Goal: Information Seeking & Learning: Learn about a topic

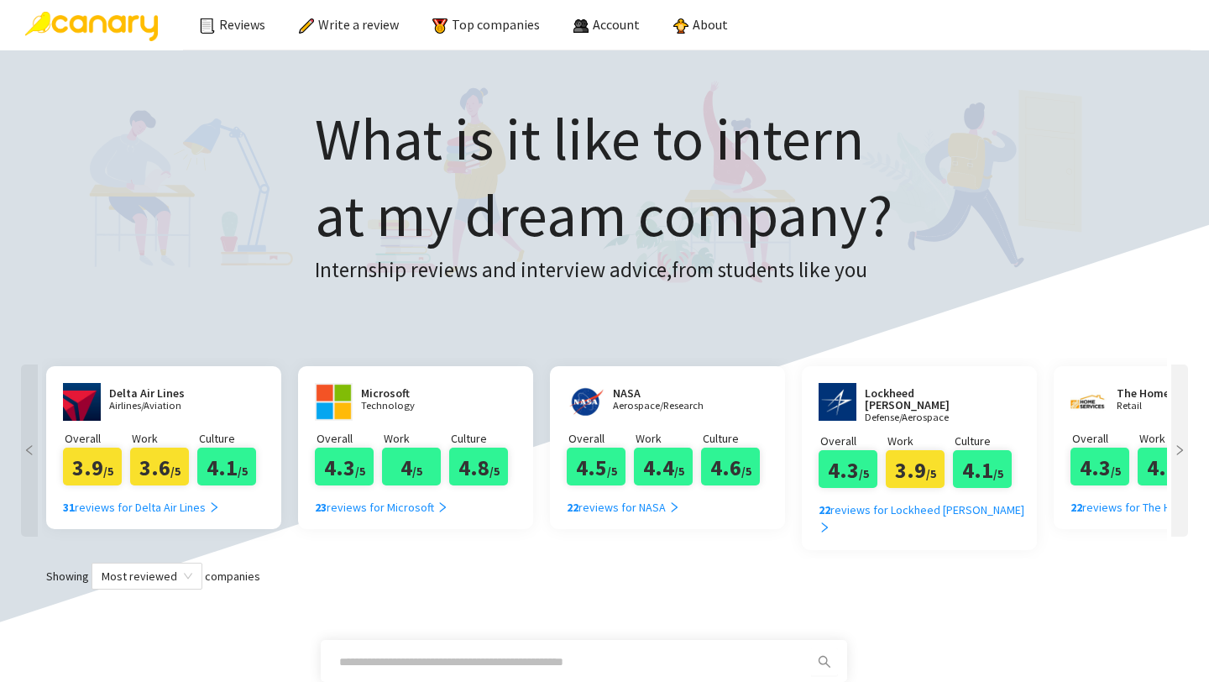
click at [669, 274] on h3 "Internship reviews and interview advice, from students like you" at bounding box center [604, 271] width 578 height 34
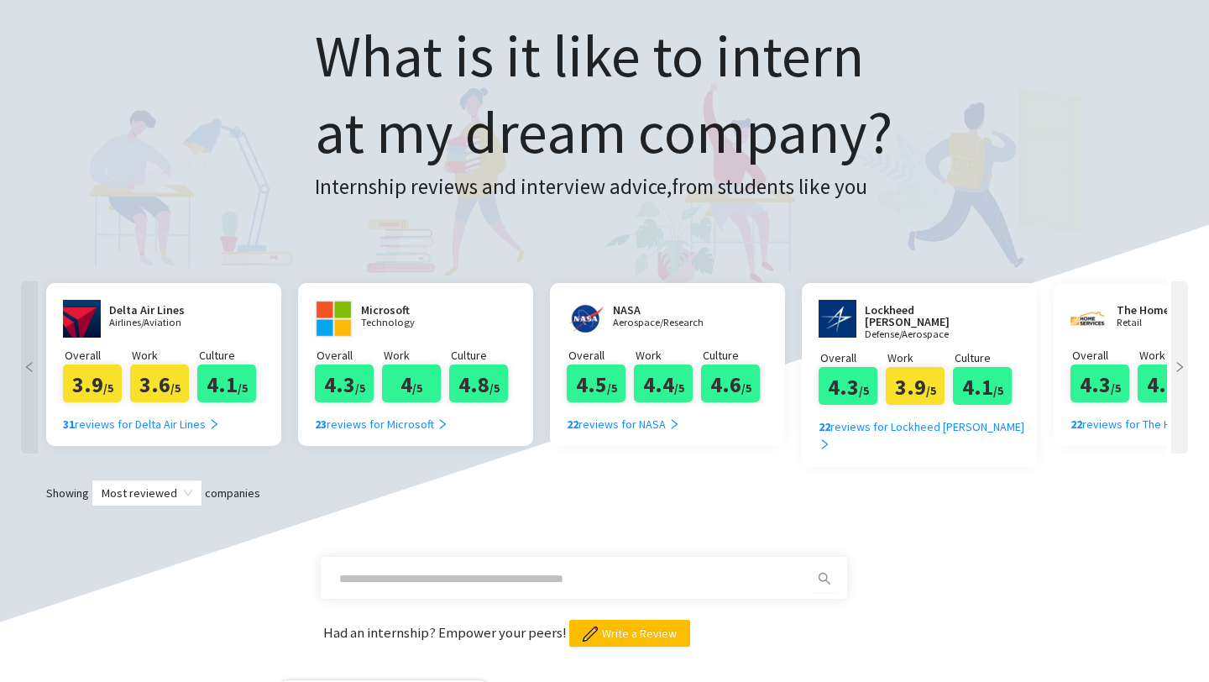
scroll to position [84, 0]
click at [1181, 332] on div at bounding box center [1179, 366] width 17 height 172
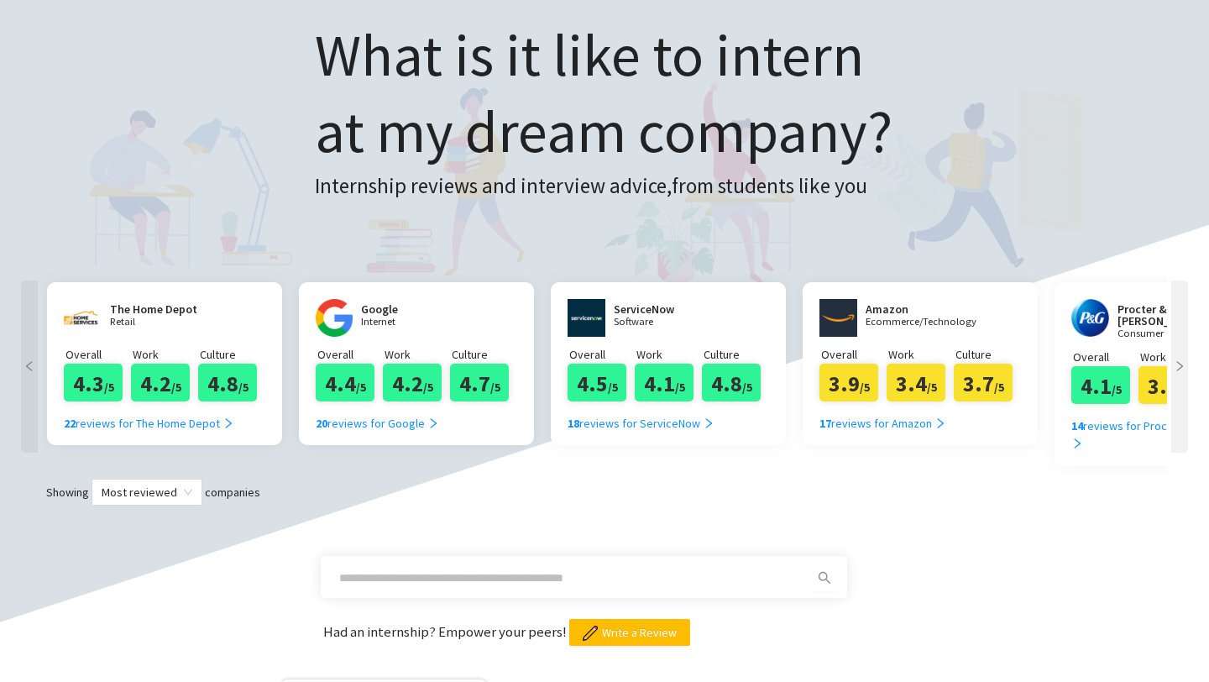
scroll to position [0, 1007]
click at [341, 427] on div "20 reviews for Google" at bounding box center [376, 423] width 123 height 18
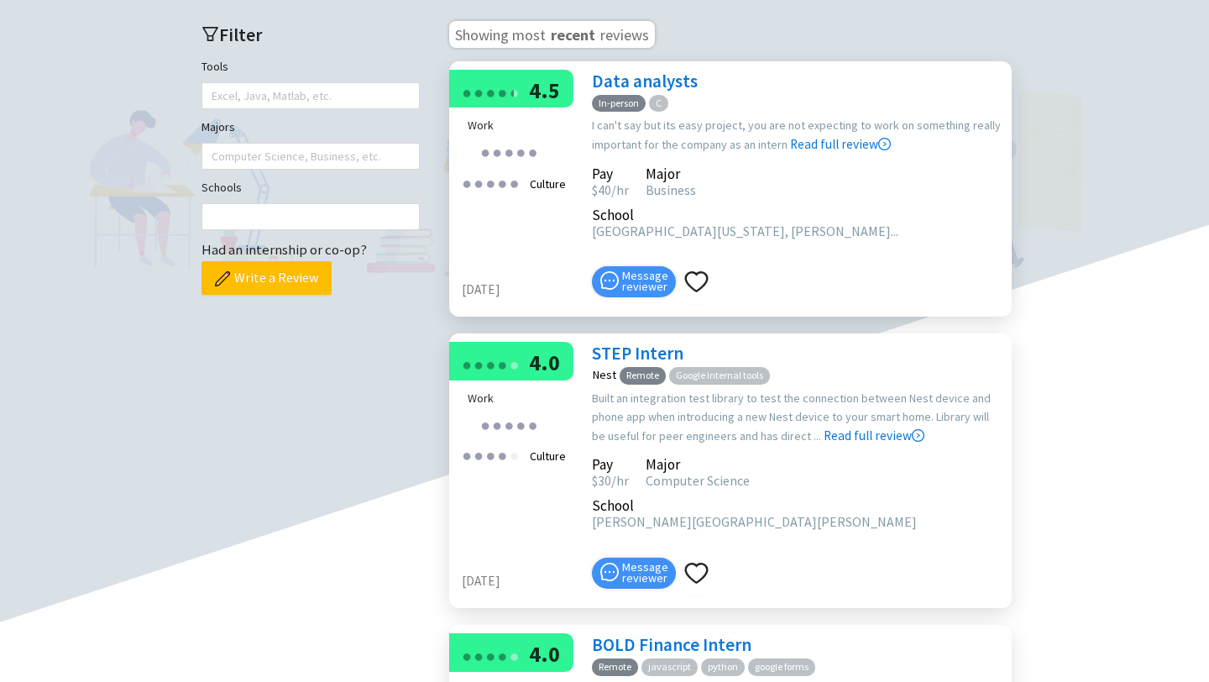
scroll to position [504, 0]
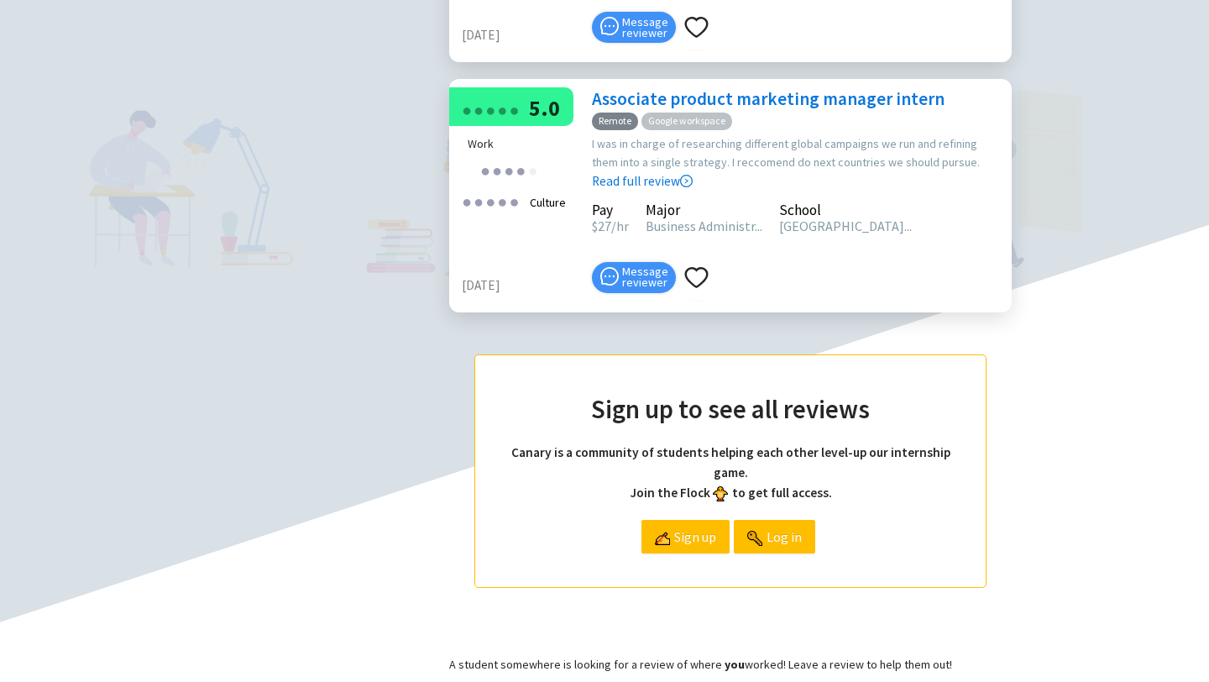
scroll to position [1343, 0]
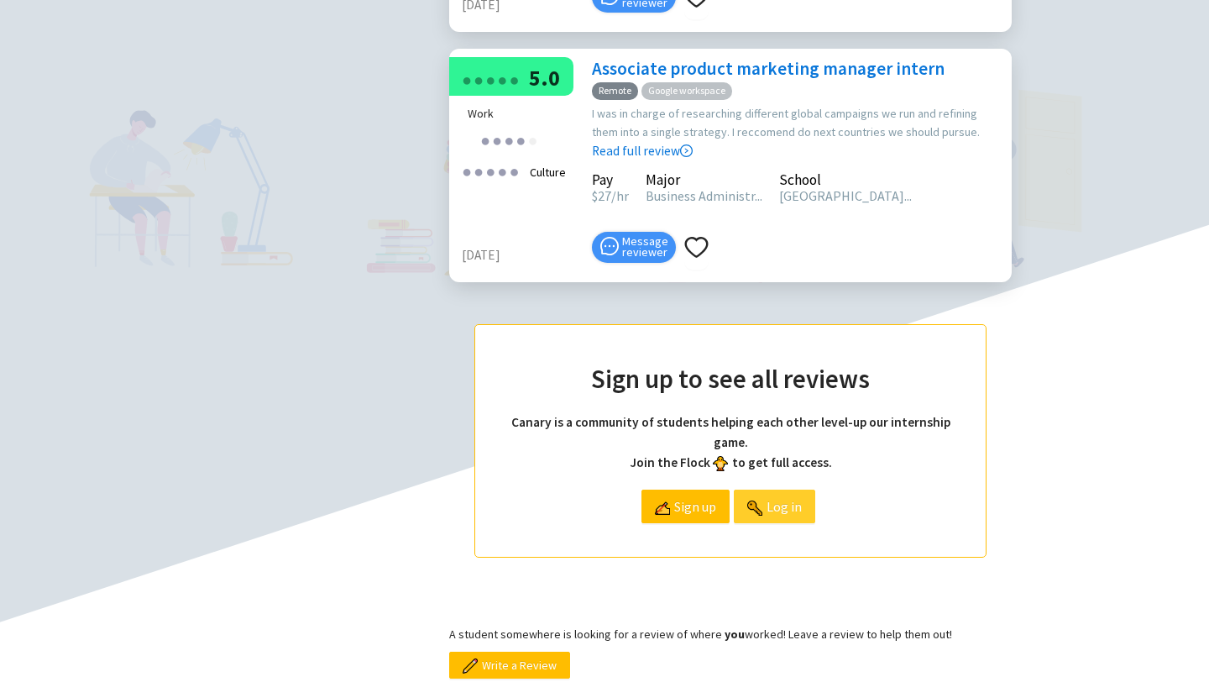
click at [750, 500] on img at bounding box center [754, 507] width 15 height 15
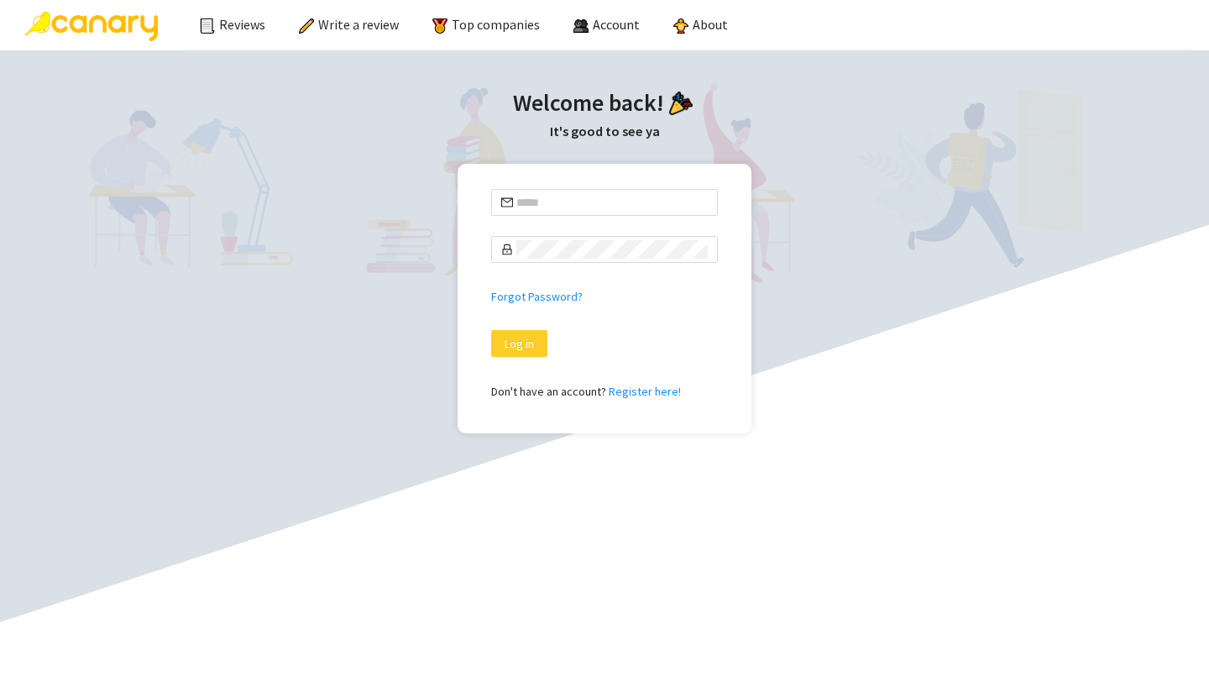
type input "**********"
click at [521, 347] on span "Log in" at bounding box center [519, 343] width 29 height 18
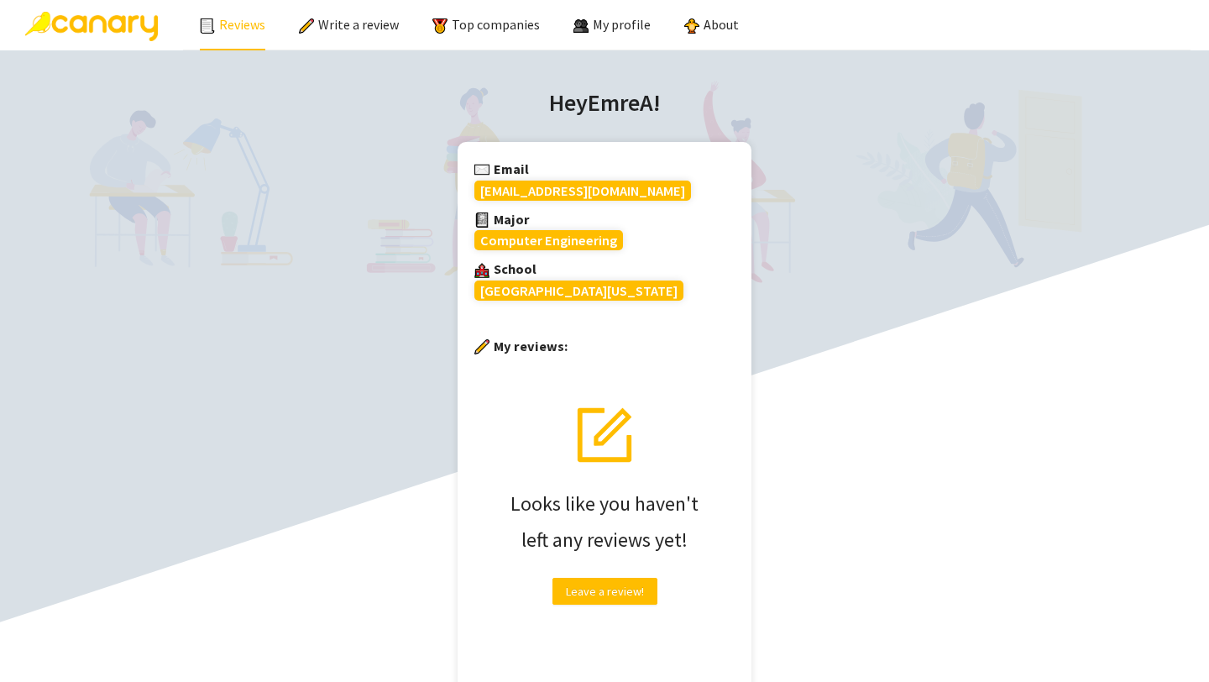
click at [233, 25] on link "Reviews" at bounding box center [232, 24] width 65 height 17
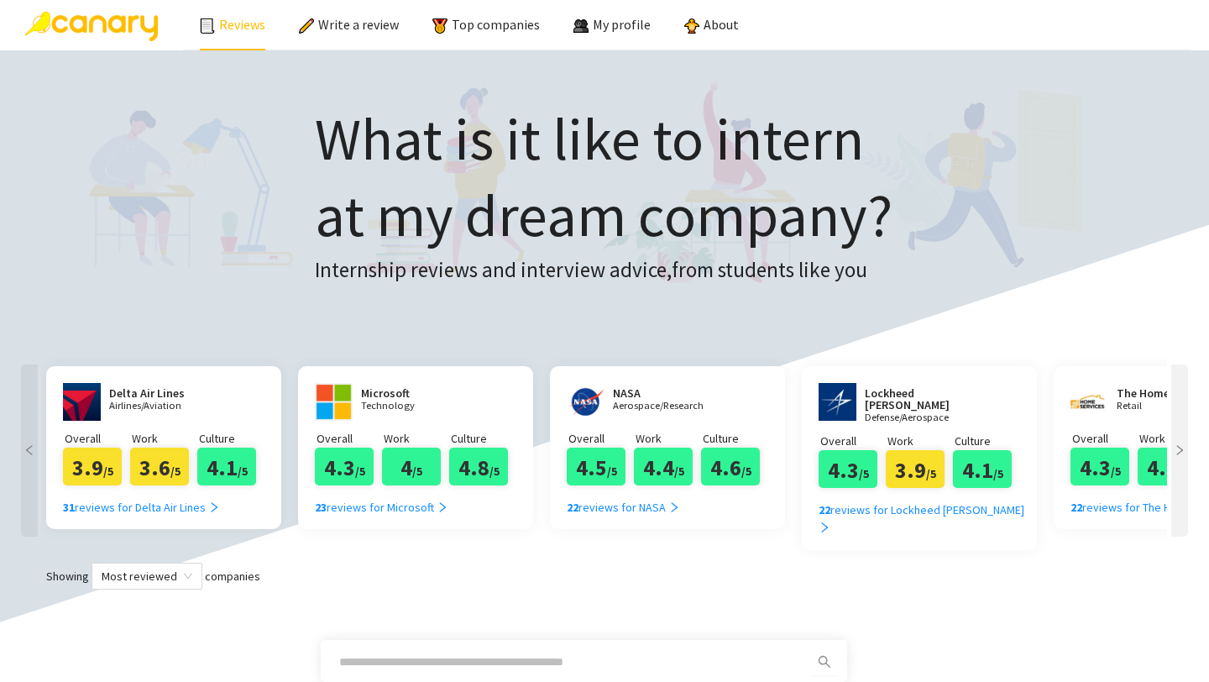
click at [1190, 497] on div at bounding box center [1179, 458] width 25 height 200
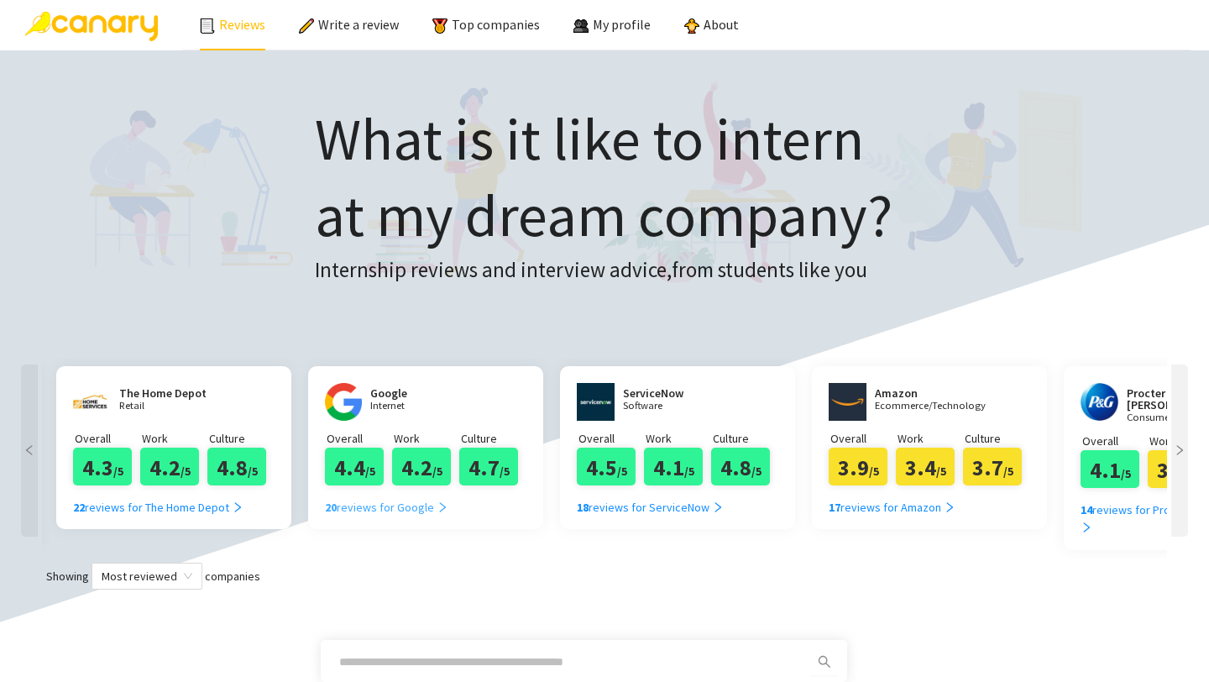
scroll to position [0, 1007]
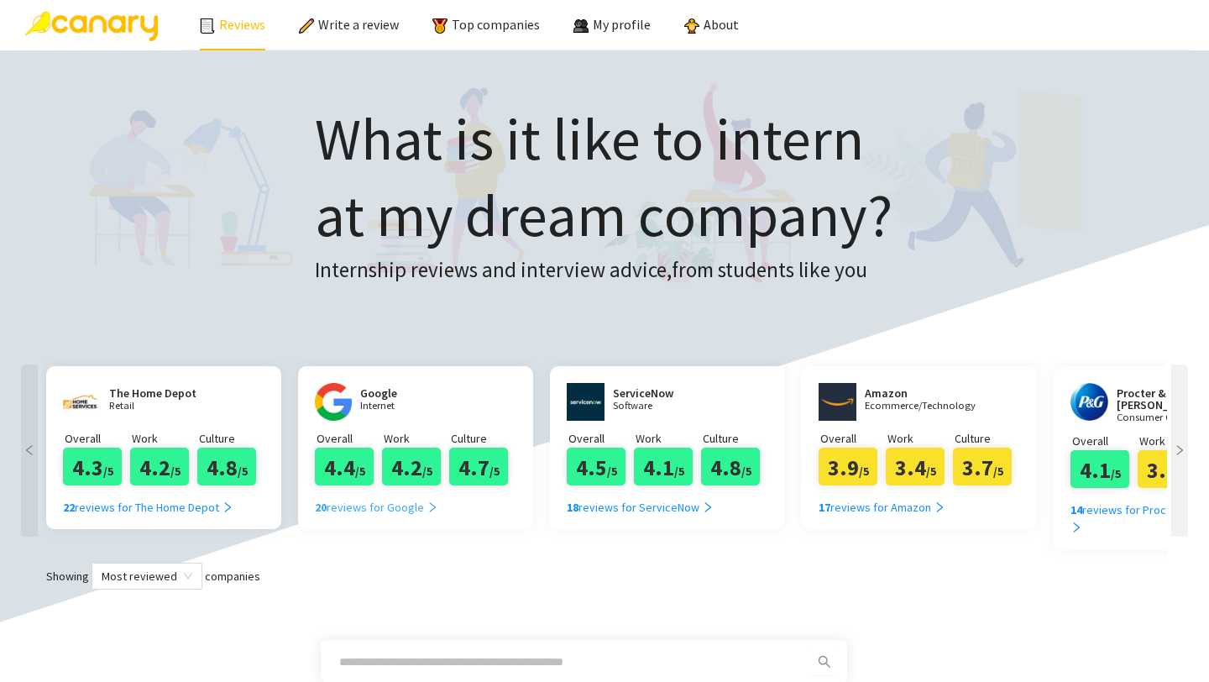
click at [356, 505] on div "20 reviews for Google" at bounding box center [376, 507] width 123 height 18
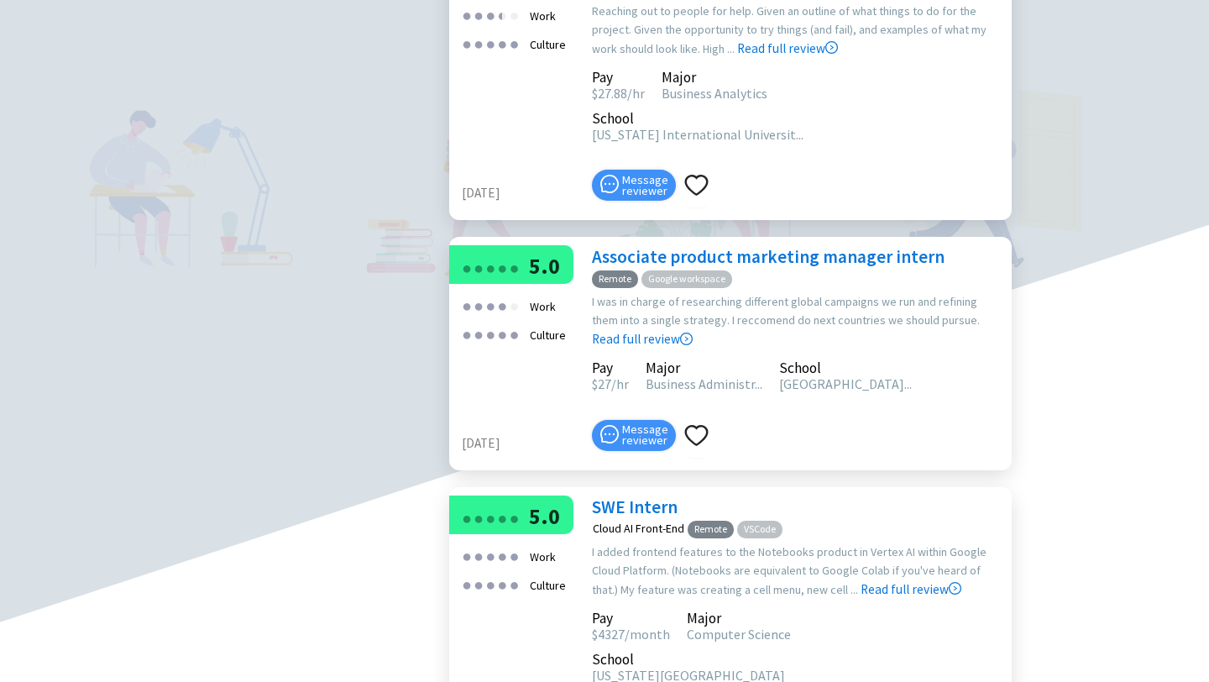
scroll to position [1175, 0]
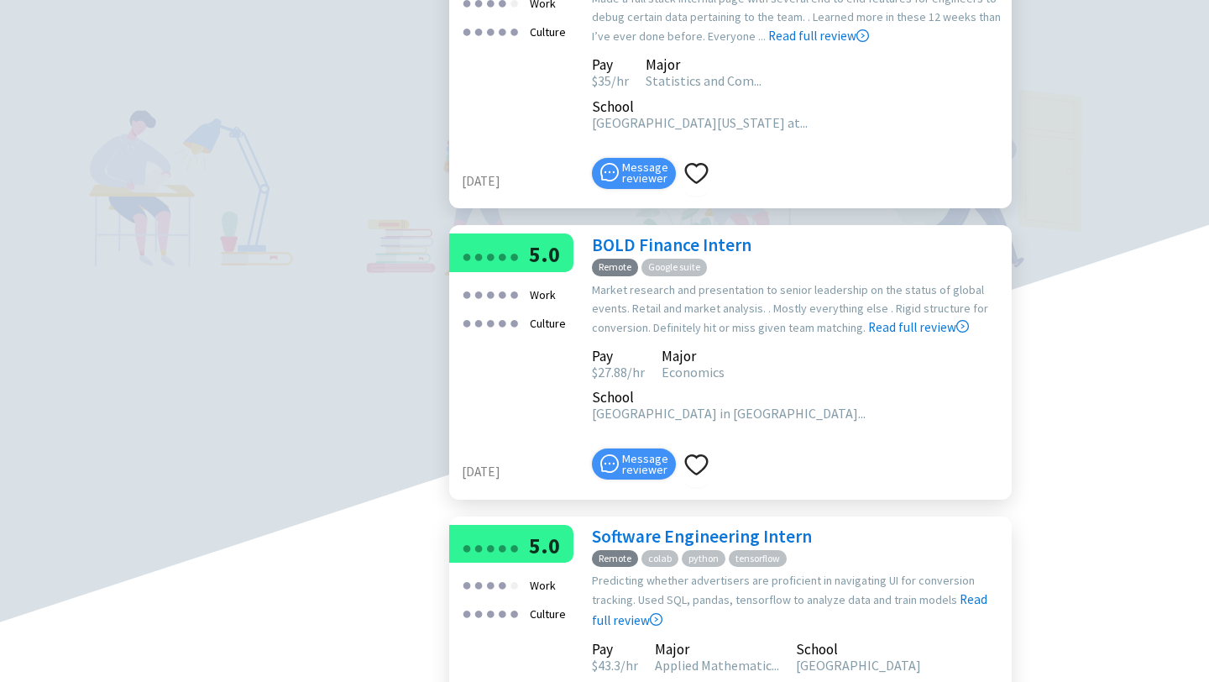
scroll to position [2015, 0]
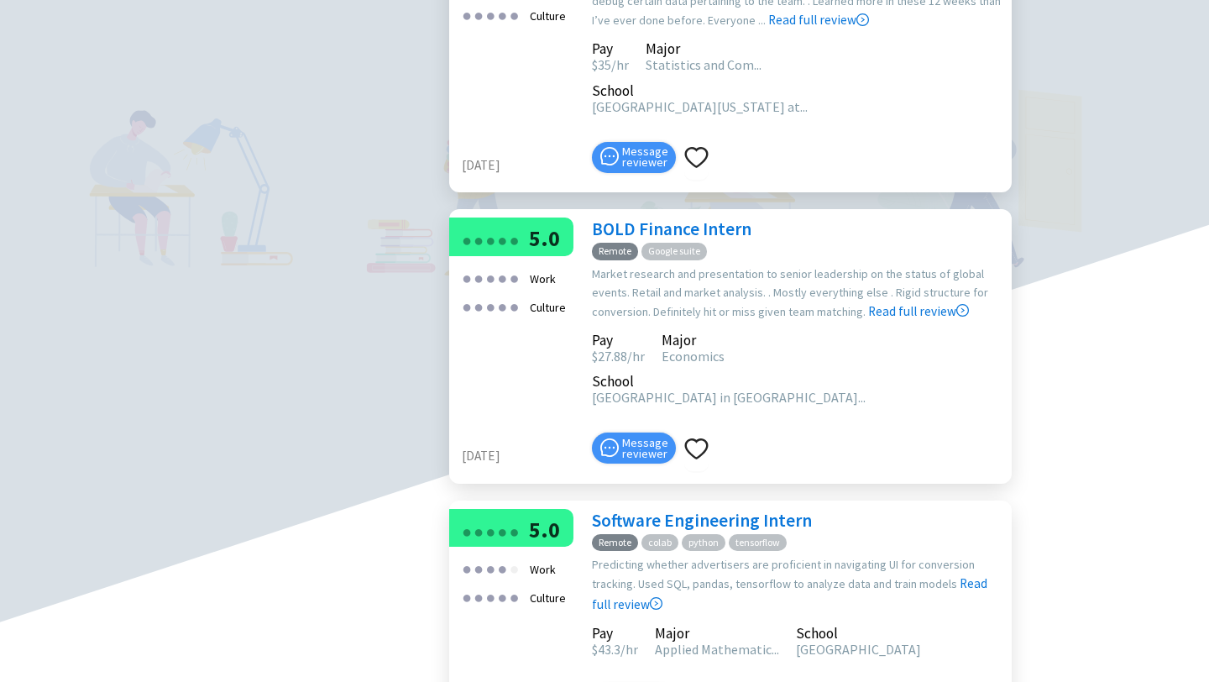
click at [655, 509] on link "Software Engineering Intern" at bounding box center [702, 520] width 220 height 23
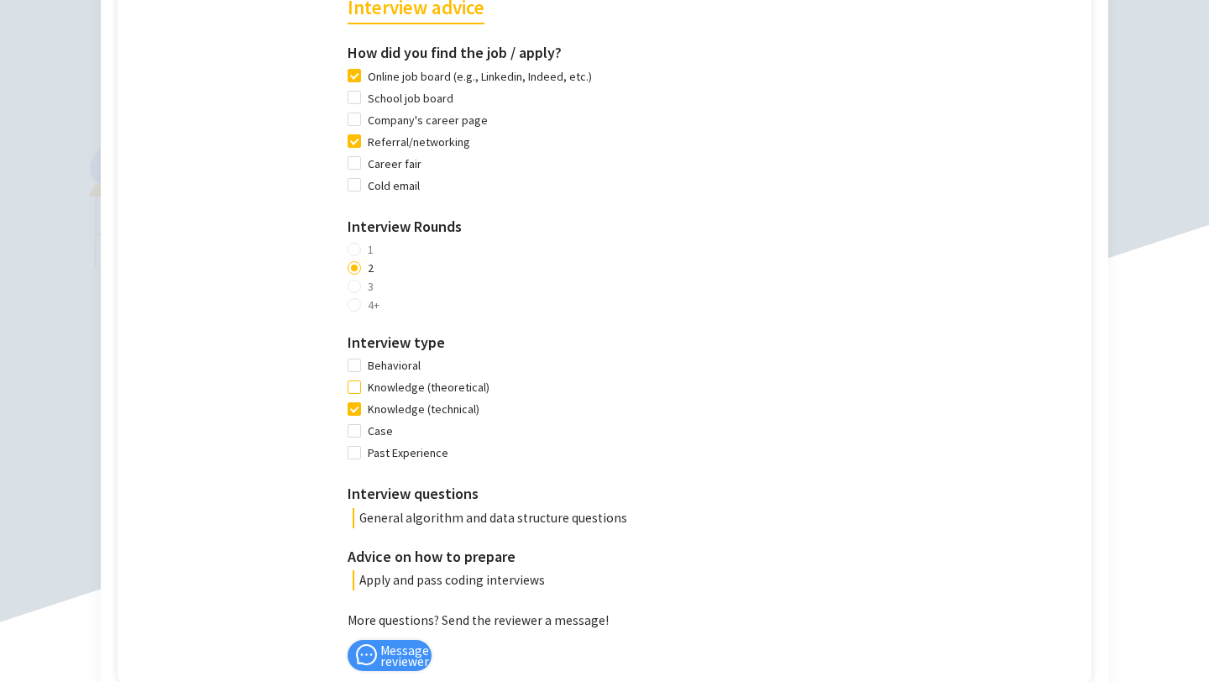
scroll to position [1091, 0]
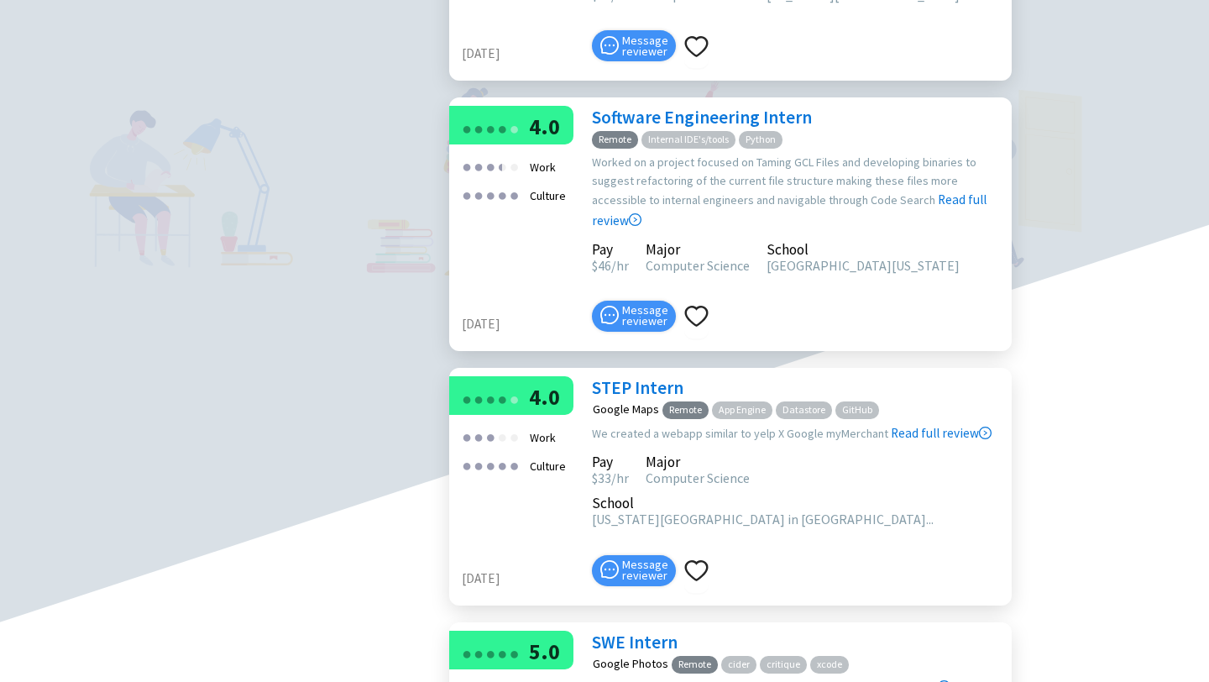
scroll to position [3022, 0]
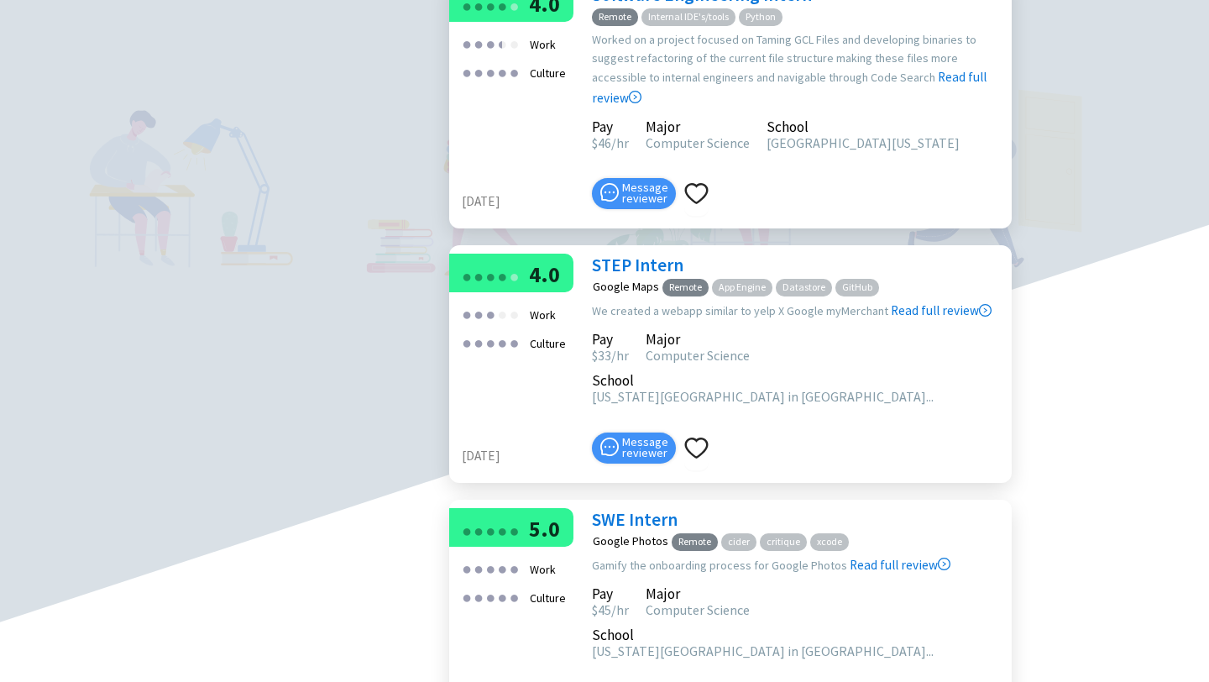
click at [635, 508] on link "SWE Intern" at bounding box center [635, 519] width 86 height 23
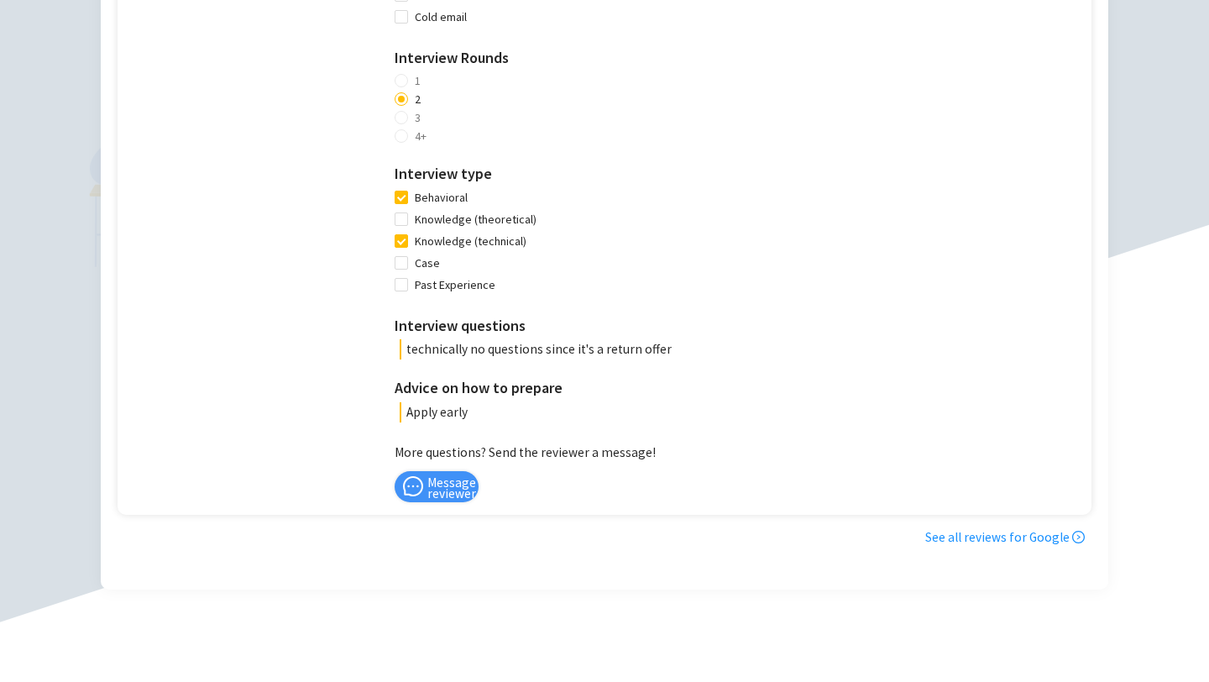
scroll to position [1259, 0]
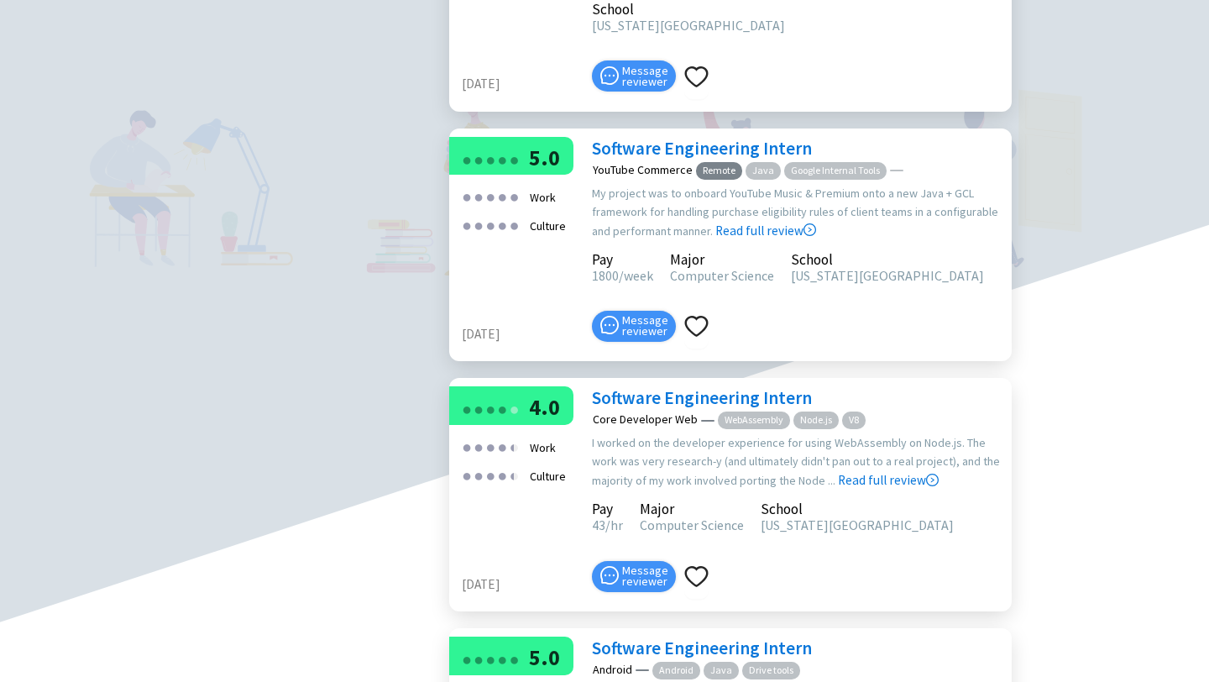
scroll to position [4794, 0]
